Goal: Transaction & Acquisition: Purchase product/service

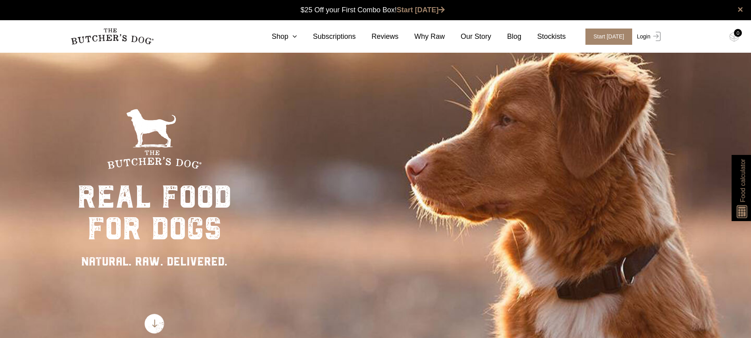
click at [646, 36] on link "Login" at bounding box center [648, 37] width 26 height 16
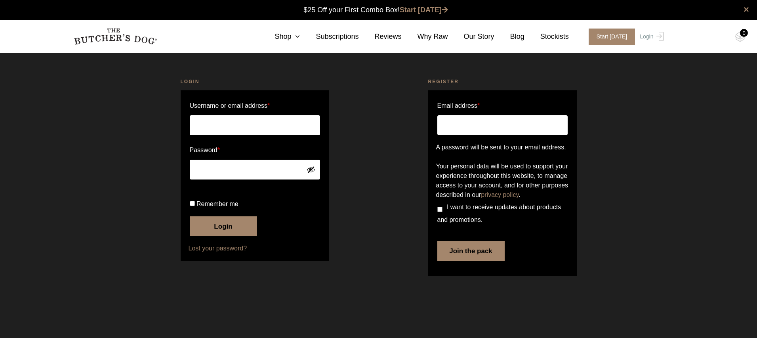
type input "zoefcorson"
click at [228, 236] on button "Login" at bounding box center [223, 226] width 67 height 20
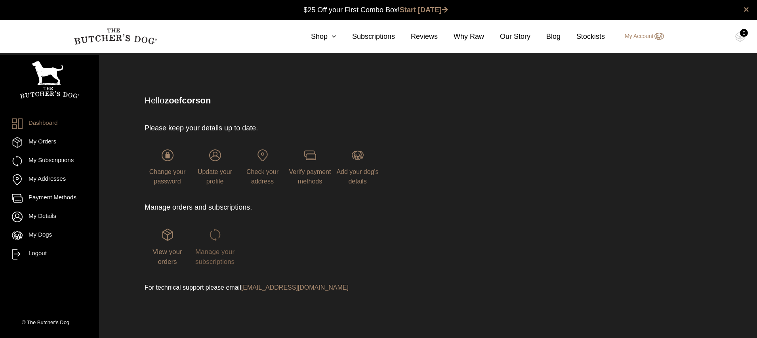
click at [218, 237] on img at bounding box center [215, 235] width 12 height 12
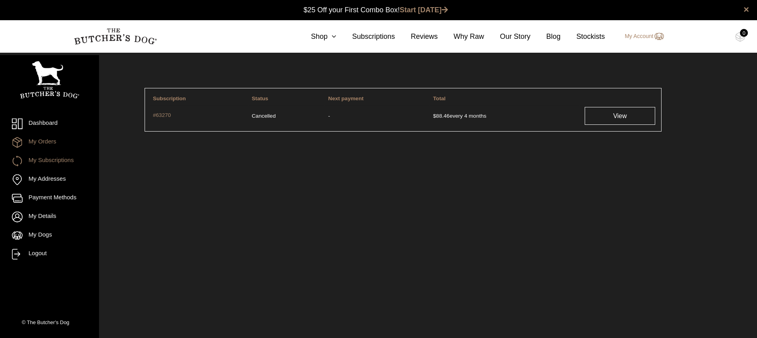
click at [49, 143] on link "My Orders" at bounding box center [49, 142] width 75 height 11
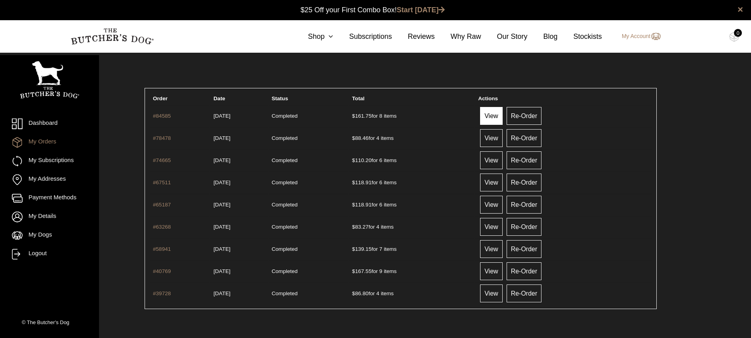
click at [499, 114] on link "View" at bounding box center [491, 116] width 22 height 18
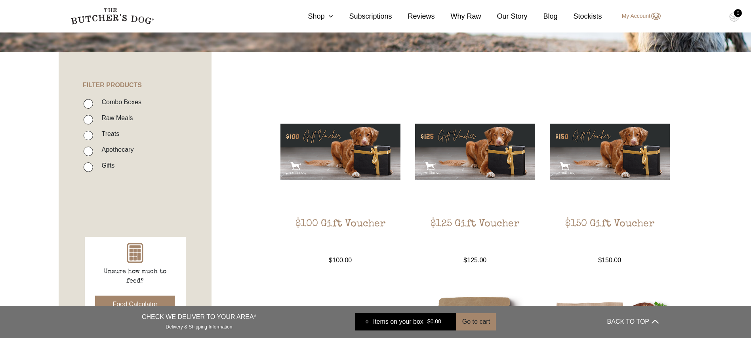
scroll to position [119, 0]
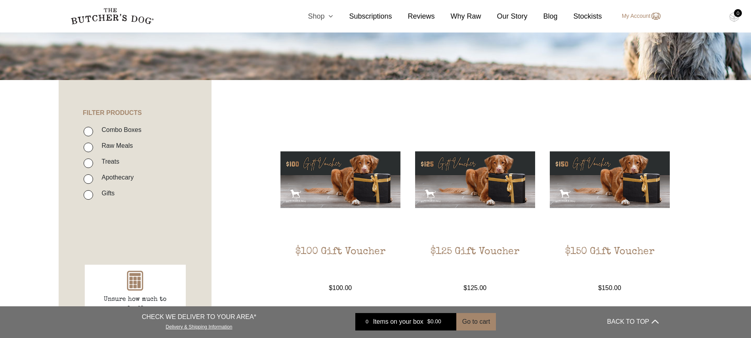
click at [328, 15] on link "Shop" at bounding box center [312, 16] width 41 height 11
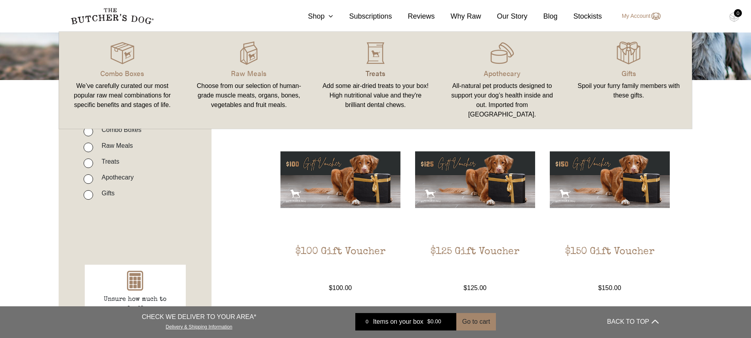
click at [386, 68] on p "Treats" at bounding box center [376, 73] width 108 height 11
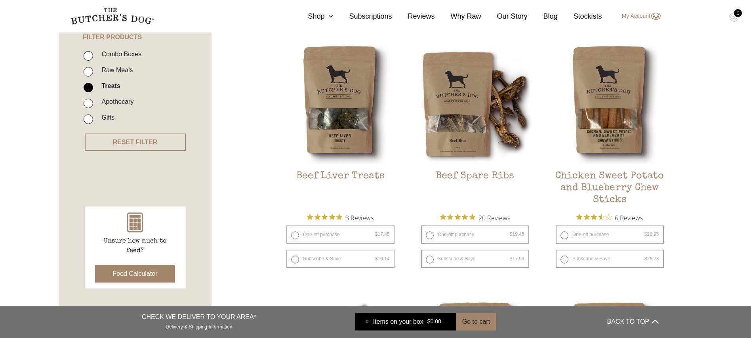
scroll to position [198, 0]
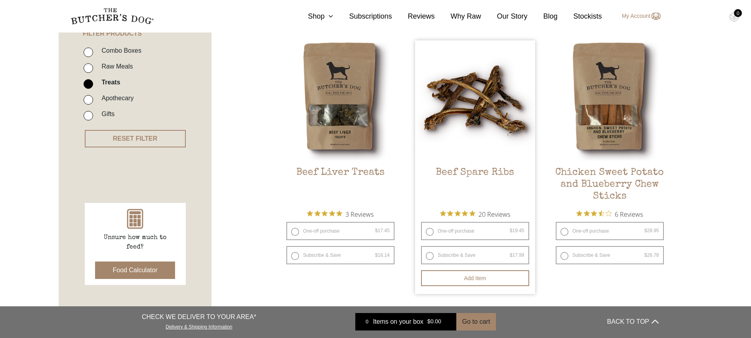
click at [458, 231] on label "One-off purchase $ 19.45 — or subscribe and save 7.5%" at bounding box center [475, 231] width 108 height 18
radio input "true"
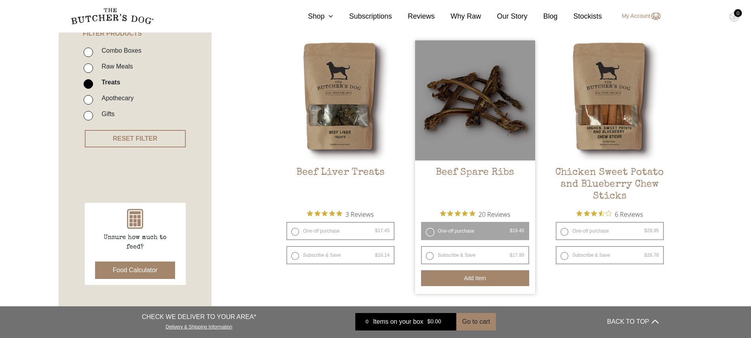
click at [483, 278] on button "Add item" at bounding box center [475, 278] width 108 height 16
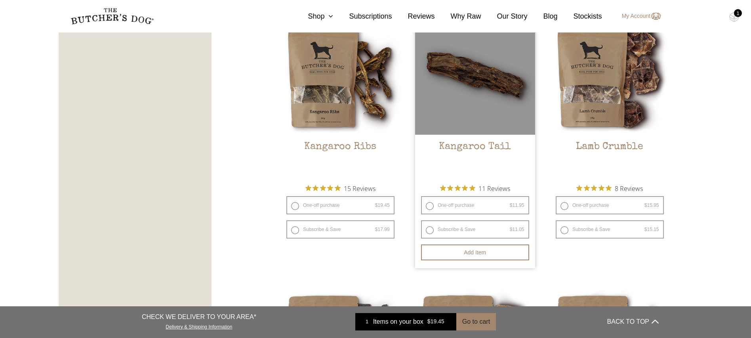
scroll to position [753, 0]
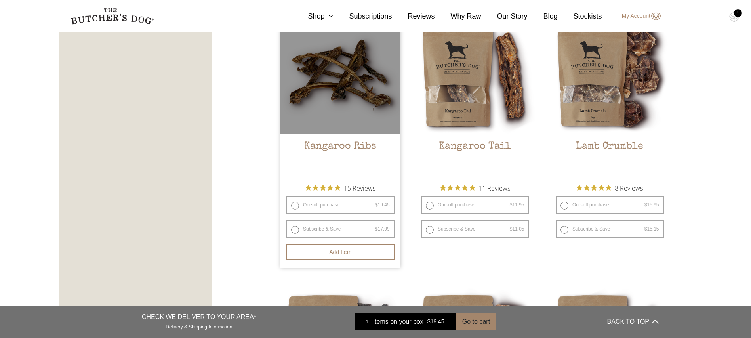
click at [310, 205] on label "One-off purchase $ 19.45 — or subscribe and save 7.5%" at bounding box center [340, 205] width 108 height 18
radio input "true"
radio input "false"
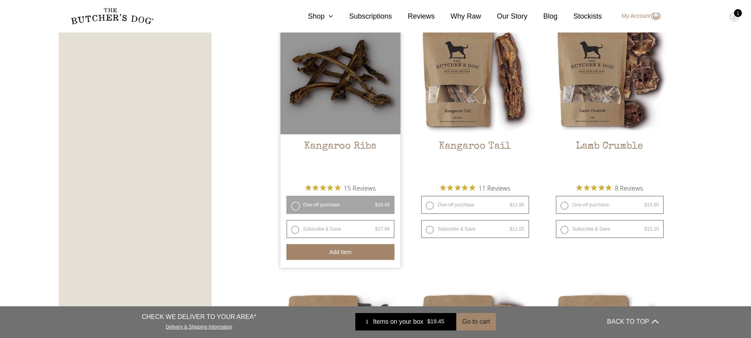
click at [337, 253] on button "Add item" at bounding box center [340, 252] width 108 height 16
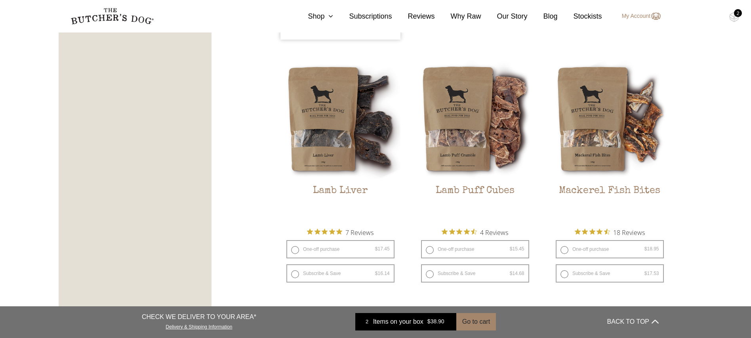
scroll to position [990, 0]
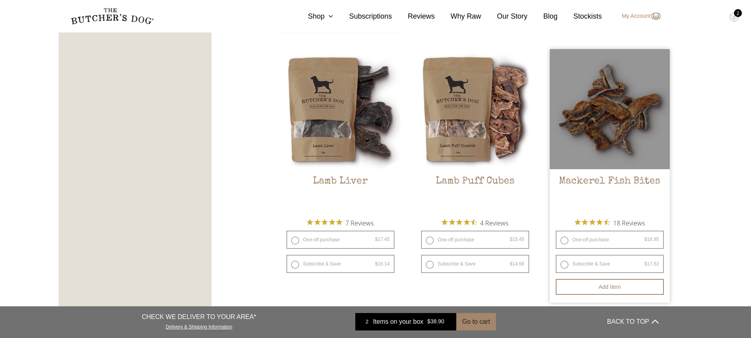
click at [580, 241] on label "One-off purchase $ 18.95 — or subscribe and save 7.5%" at bounding box center [610, 240] width 108 height 18
radio input "true"
radio input "false"
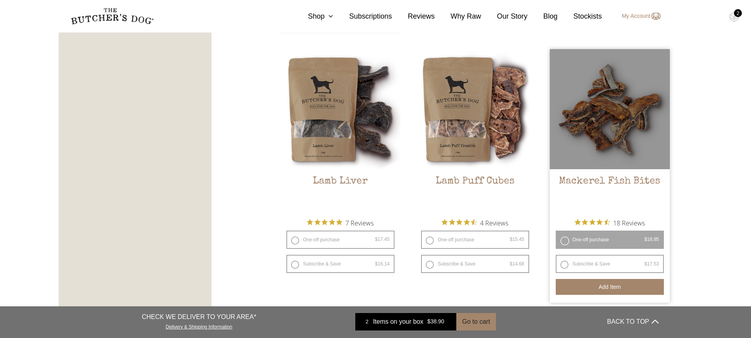
click at [614, 288] on button "Add item" at bounding box center [610, 287] width 108 height 16
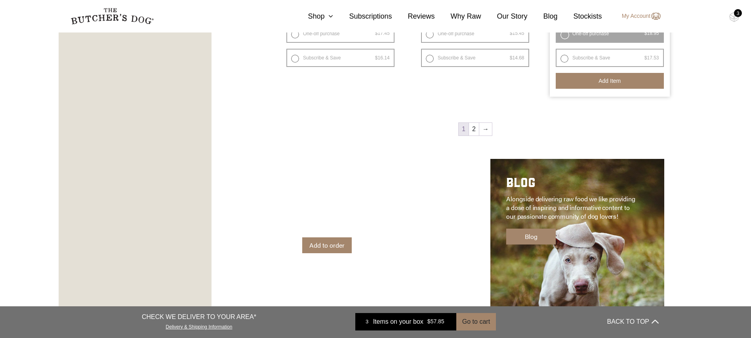
scroll to position [1188, 0]
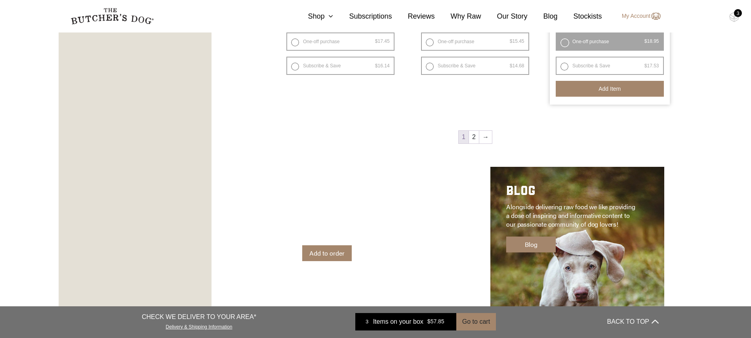
click at [494, 137] on nav "1 2 →" at bounding box center [475, 138] width 390 height 17
click at [486, 137] on link "→" at bounding box center [485, 137] width 13 height 13
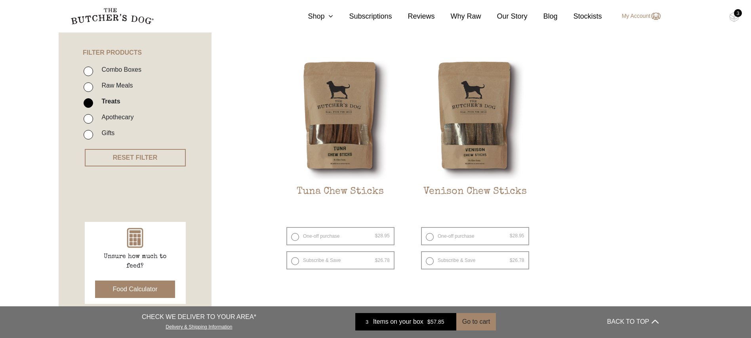
scroll to position [179, 0]
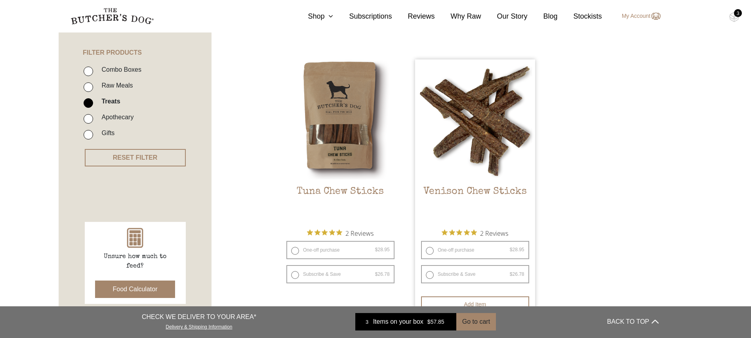
click at [437, 139] on img at bounding box center [475, 119] width 120 height 120
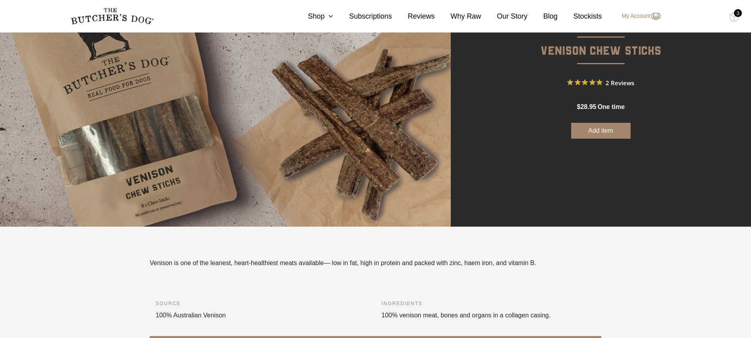
scroll to position [40, 0]
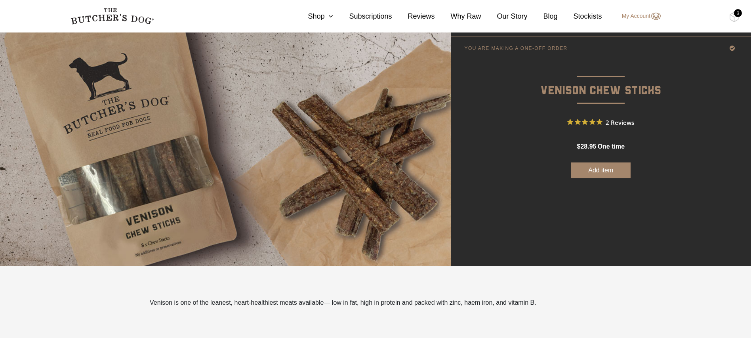
click at [592, 165] on button "Add item" at bounding box center [600, 170] width 59 height 16
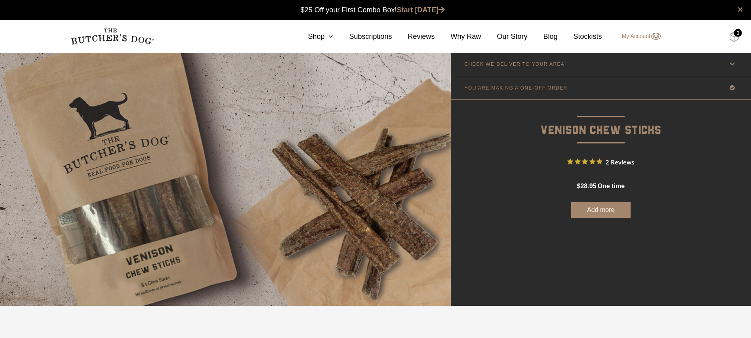
click at [735, 37] on img at bounding box center [734, 37] width 10 height 10
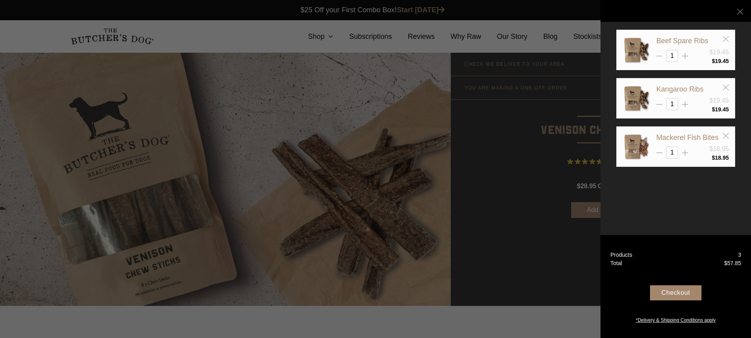
click at [515, 111] on div at bounding box center [375, 169] width 751 height 338
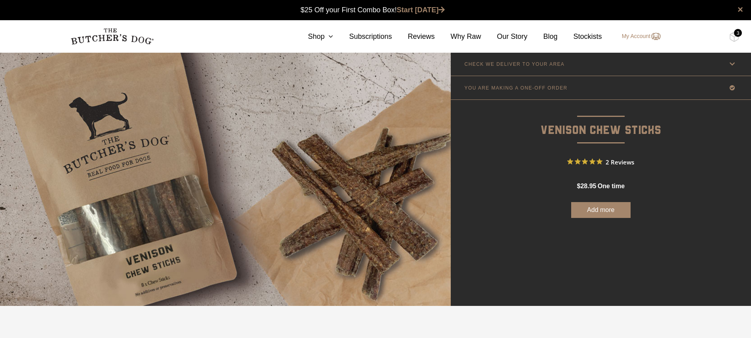
click at [606, 210] on button "Add more" at bounding box center [600, 210] width 59 height 16
